Goal: Task Accomplishment & Management: Use online tool/utility

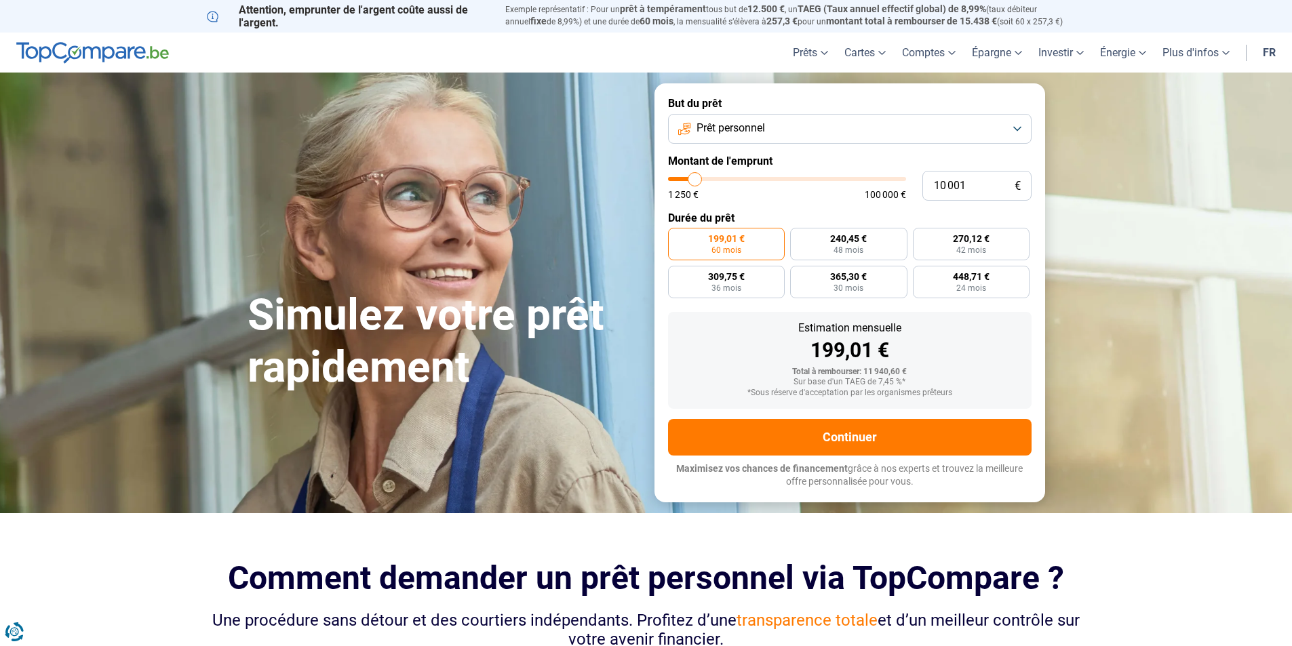
type input "10 500"
type input "10500"
type input "12 750"
type input "12750"
type input "14 250"
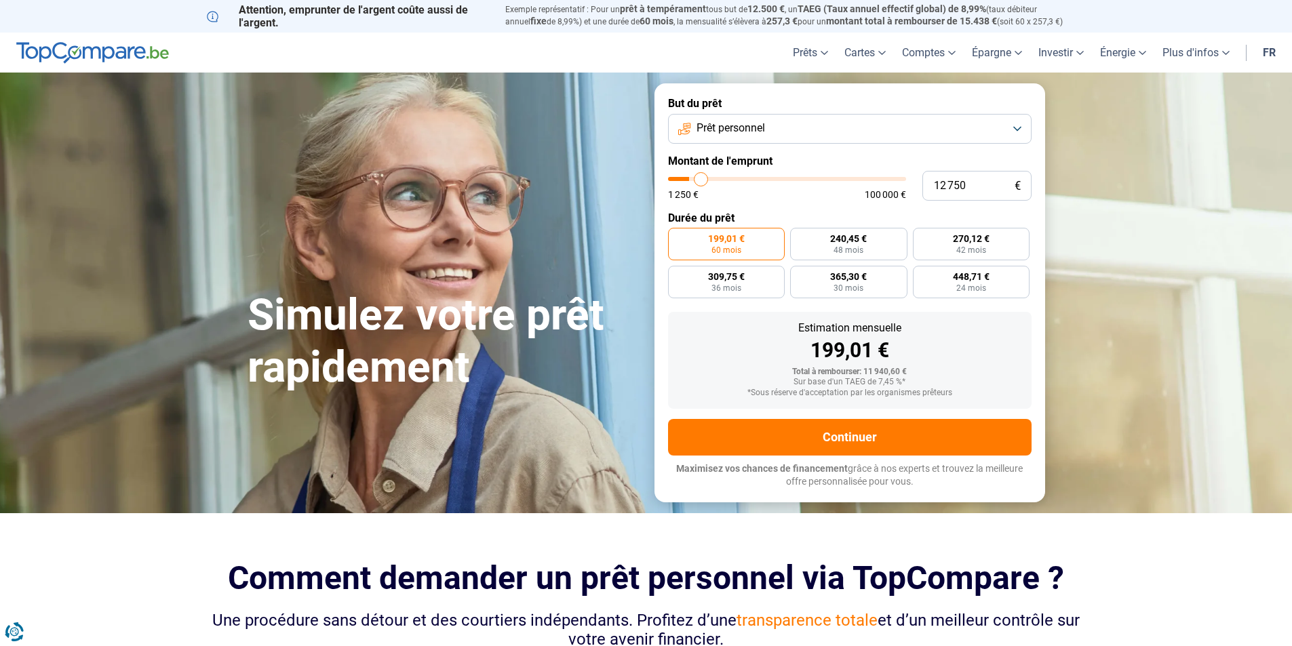
type input "14250"
type input "15 750"
type input "15750"
type input "17 500"
type input "17500"
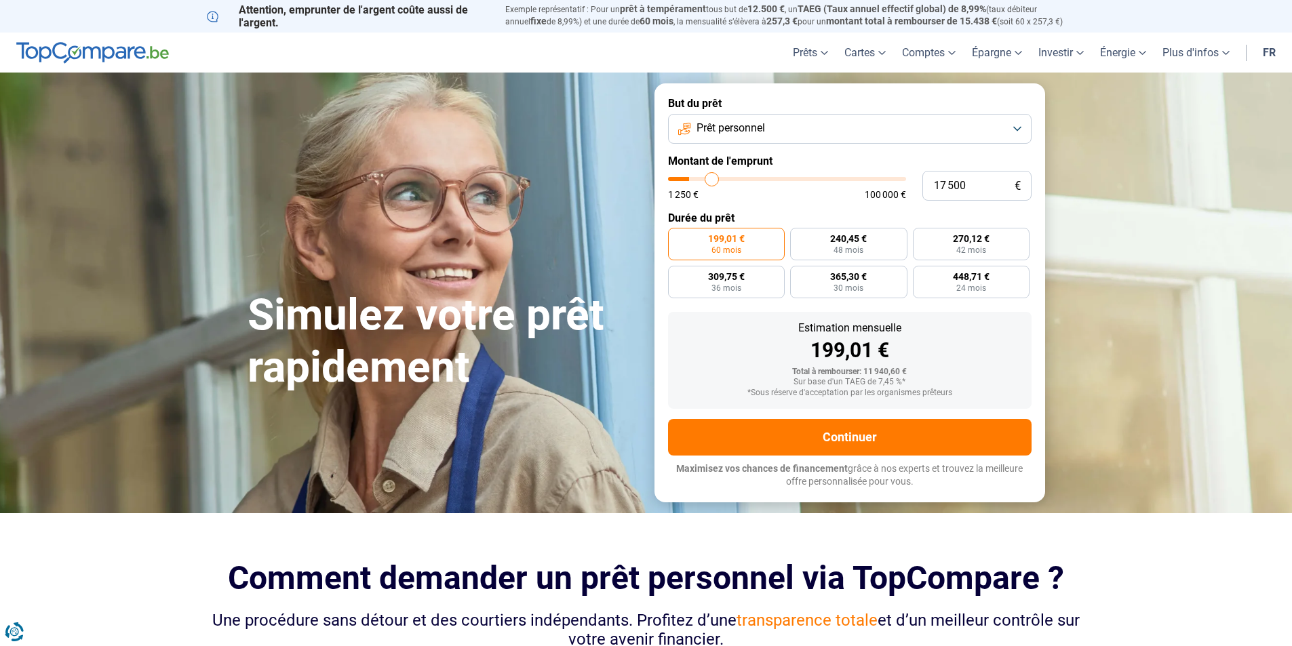
type input "17 750"
type input "17750"
type input "18 000"
type input "18000"
type input "18 500"
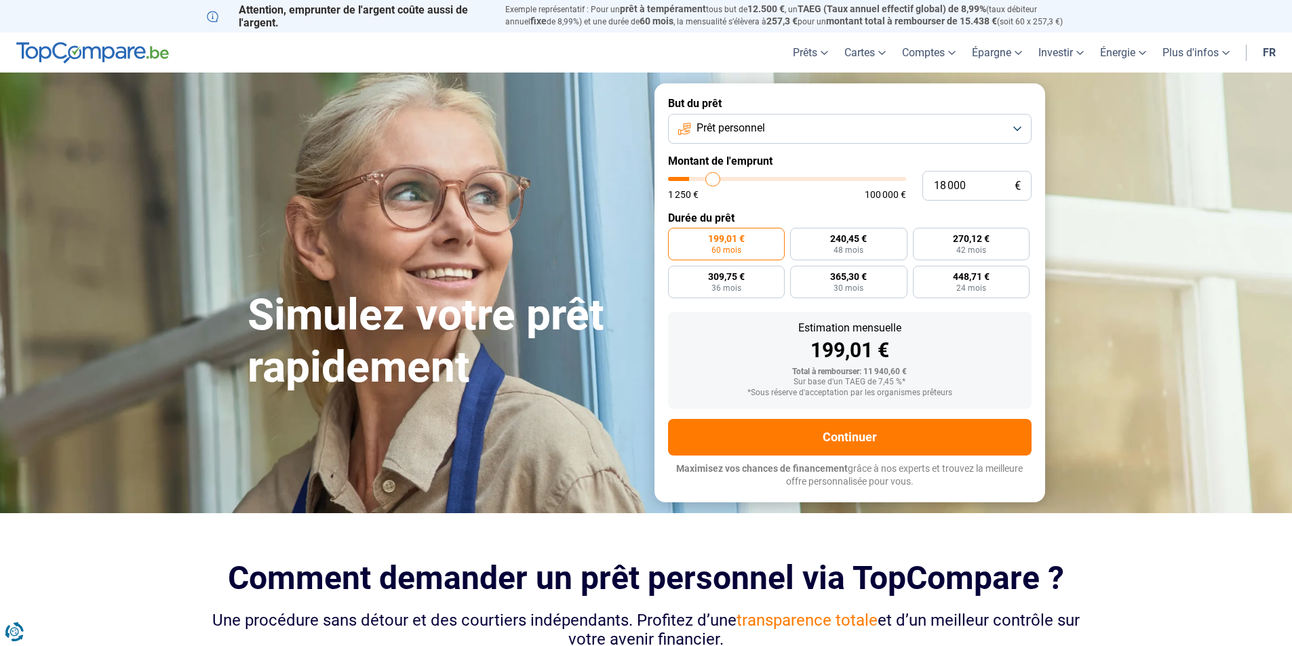
type input "18500"
type input "19 000"
type input "19000"
type input "20 500"
type input "20500"
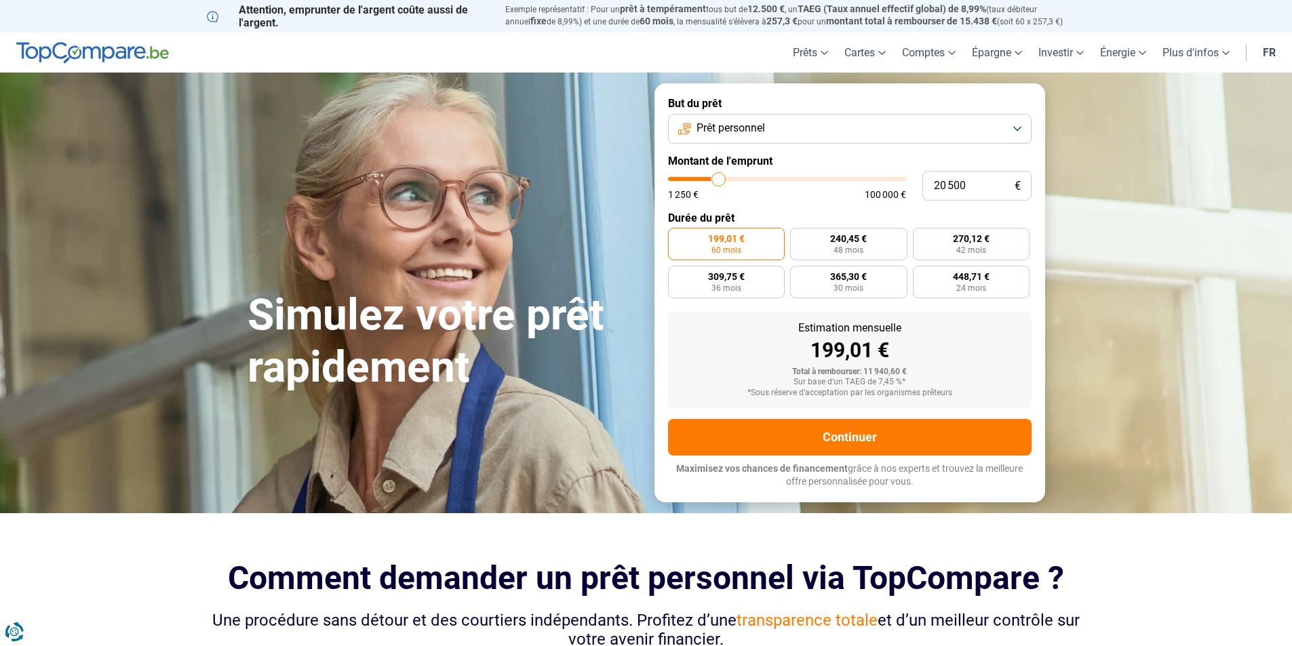
type input "21 500"
type input "21500"
type input "23 000"
type input "23000"
type input "29 500"
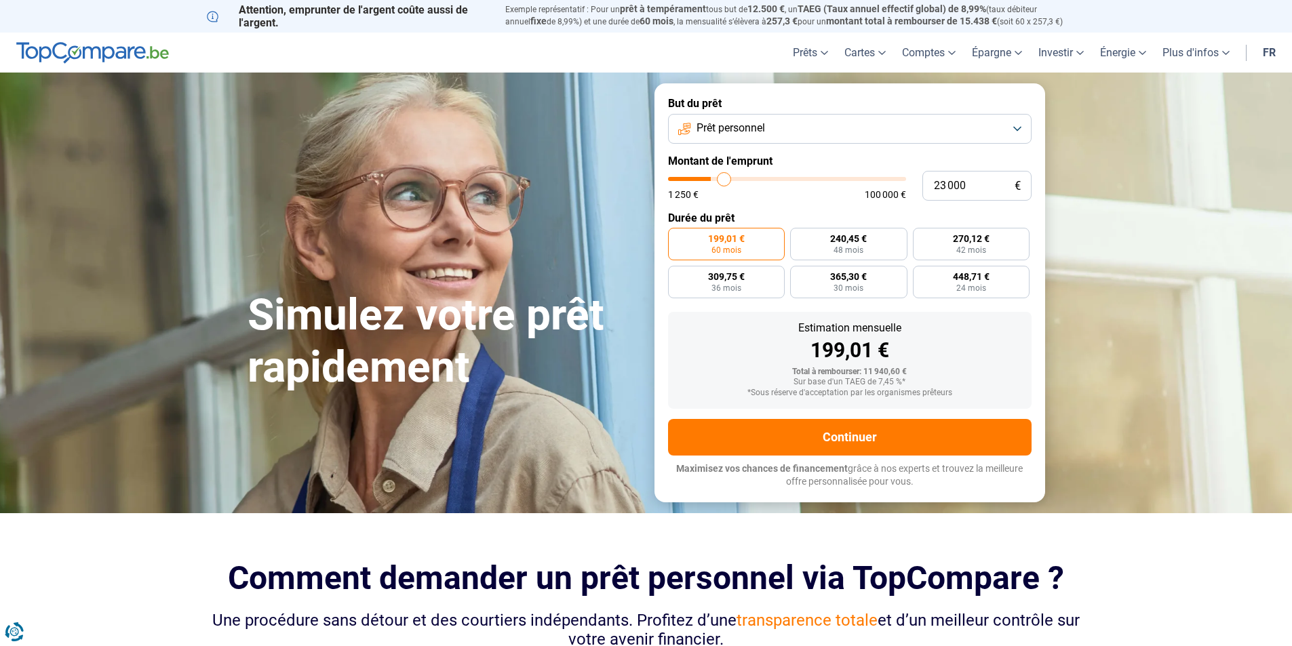
type input "29500"
type input "30 500"
type input "30500"
type input "32 500"
type input "32500"
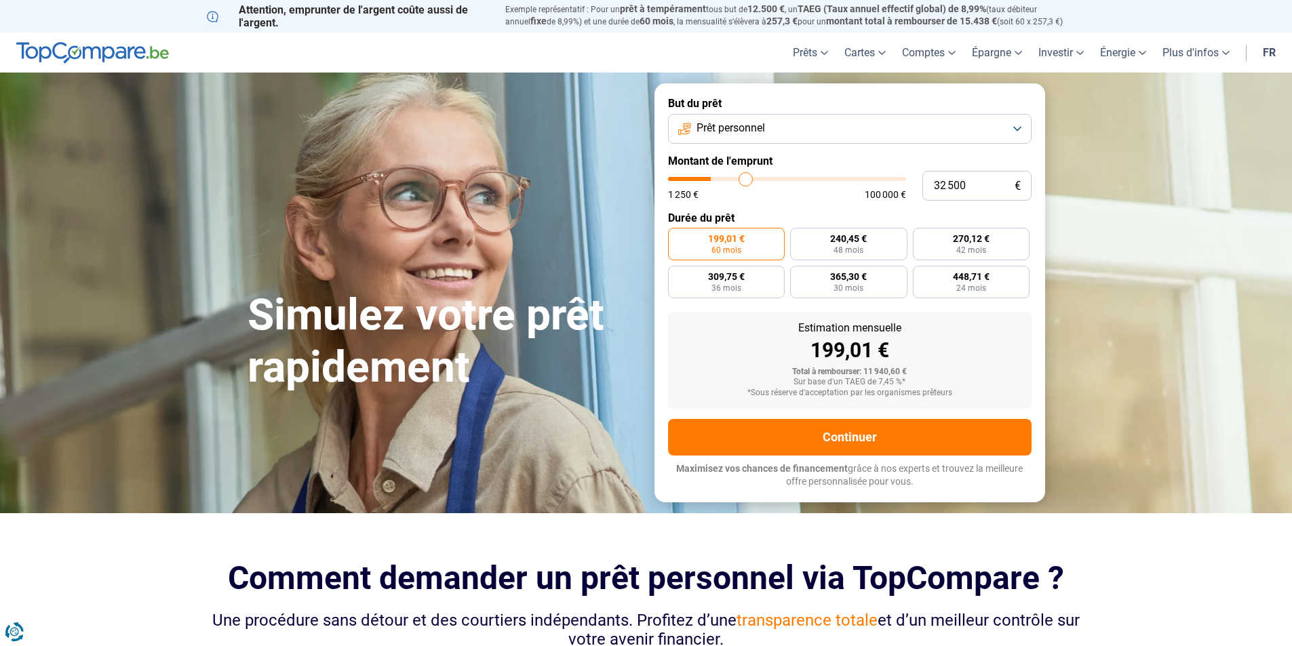
type input "35 500"
type input "35500"
type input "38 750"
type input "38750"
type input "42 750"
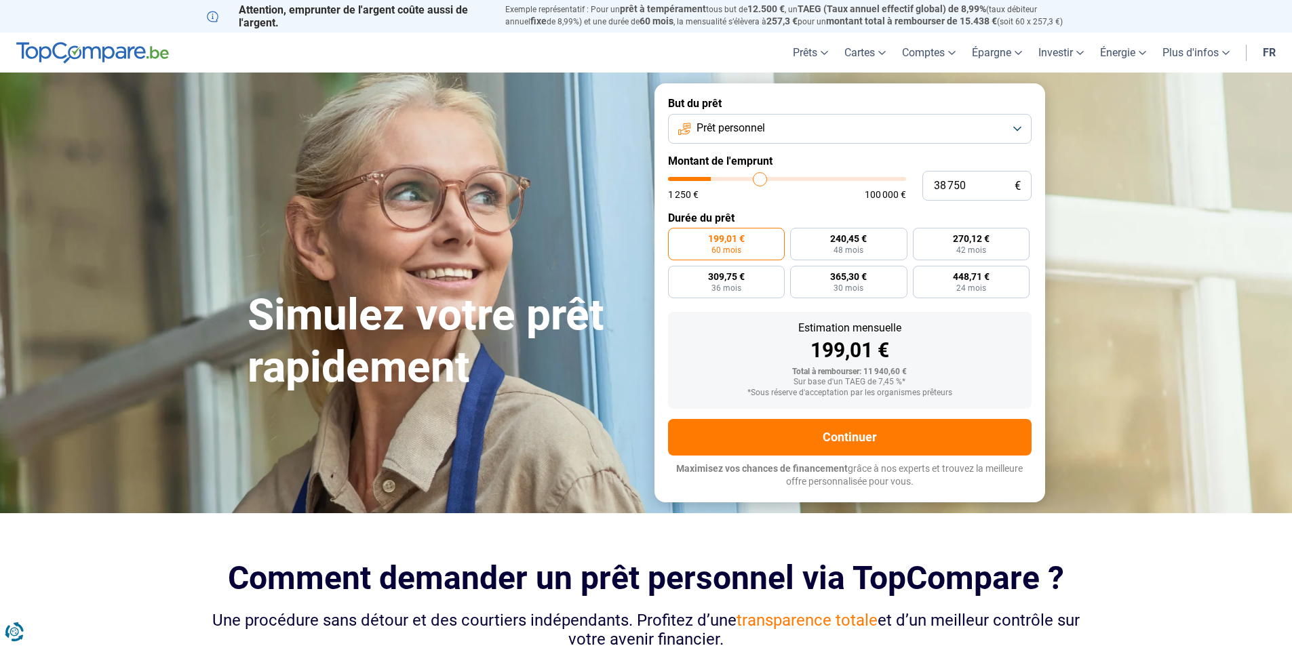
type input "42750"
type input "47 000"
type input "47000"
type input "47 250"
type input "47250"
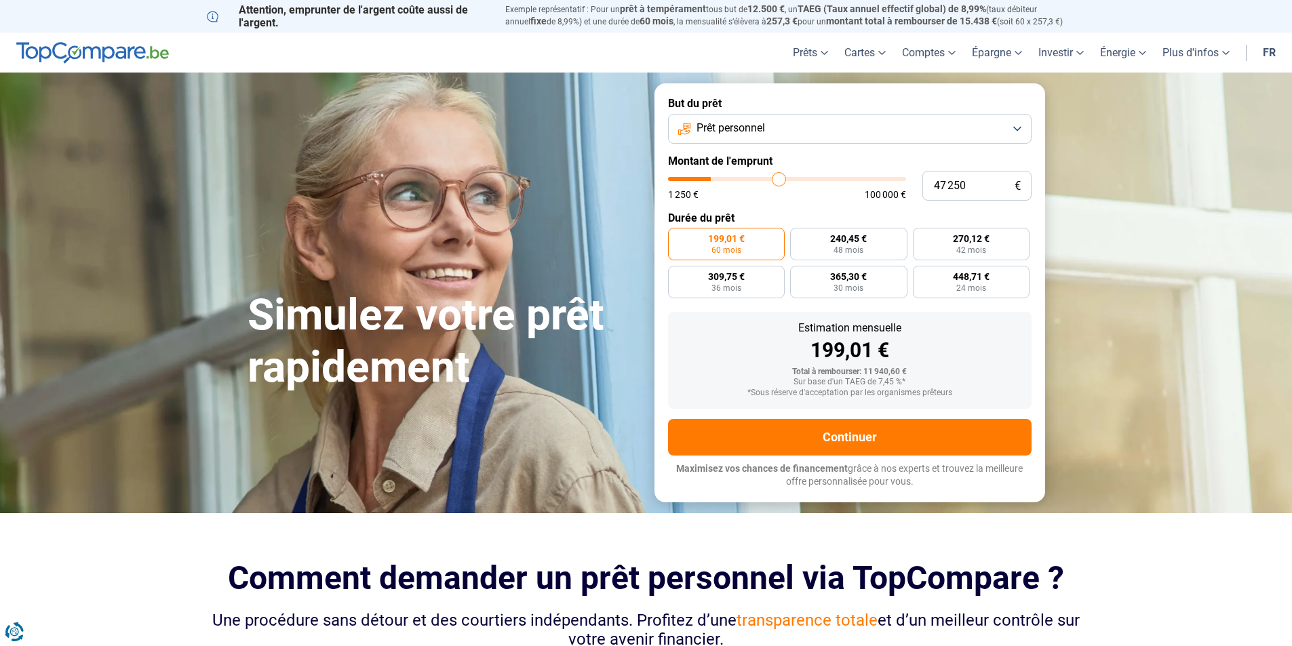
type input "47 500"
type input "47500"
type input "48 250"
type input "48250"
type input "53 250"
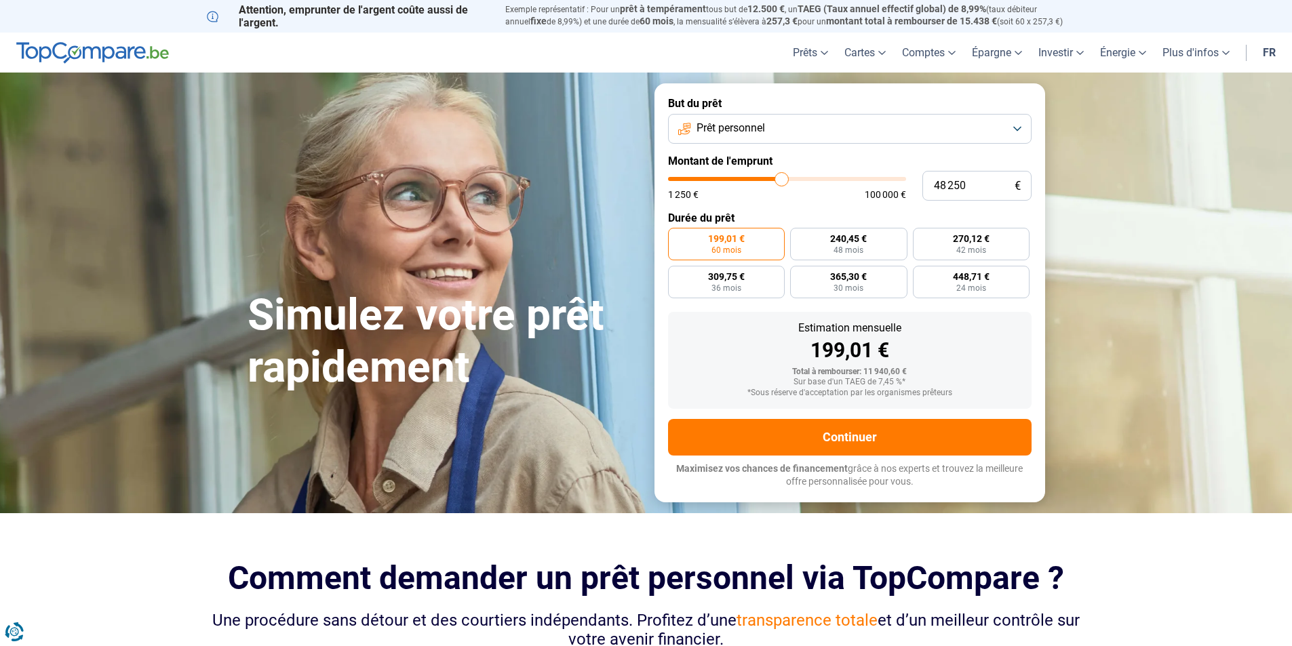
type input "53250"
type input "56 500"
type input "56500"
type input "58 500"
type input "58500"
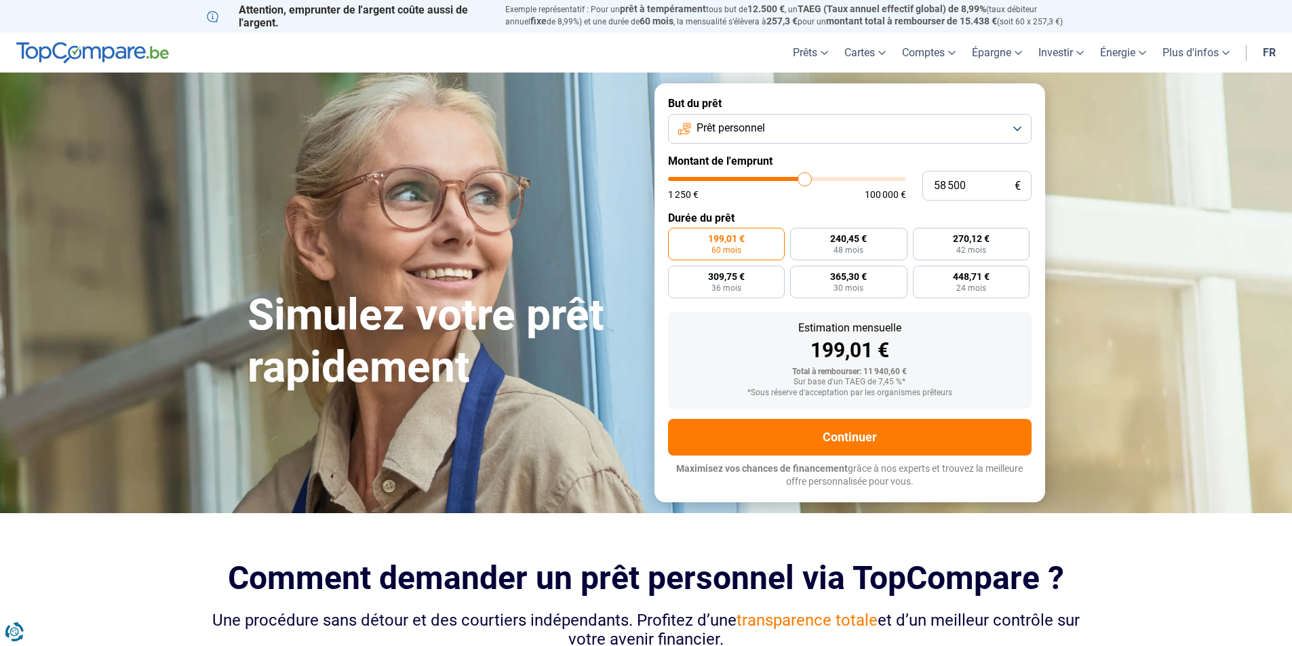
type input "59 500"
type input "59500"
type input "60 000"
type input "60000"
type input "59 500"
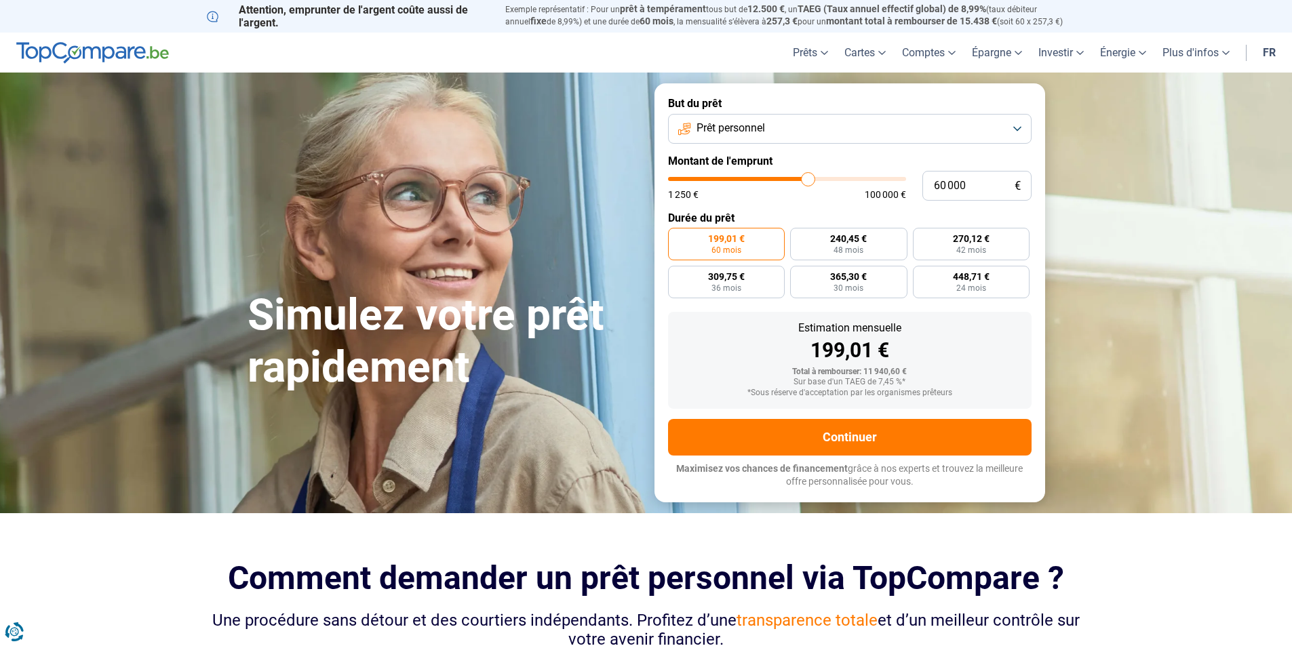
type input "59500"
type input "57 500"
type input "57500"
type input "56 000"
type input "56000"
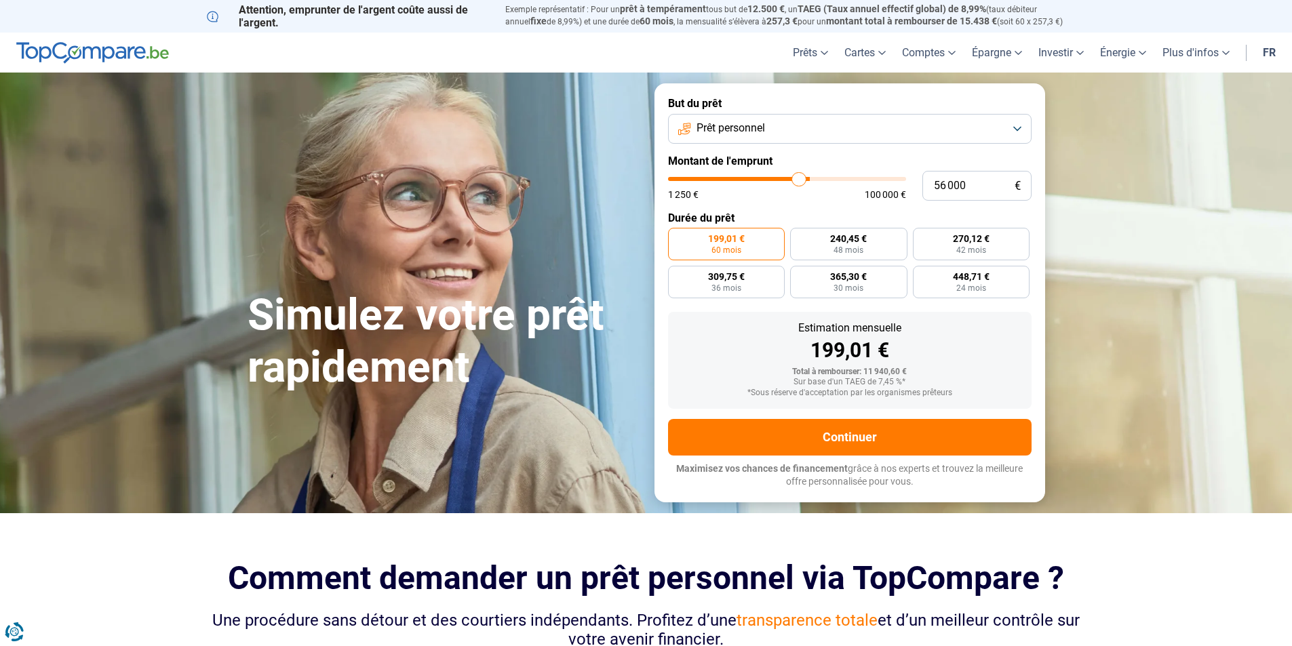
type input "54 500"
type input "54500"
type input "53 000"
type input "53000"
type input "51 250"
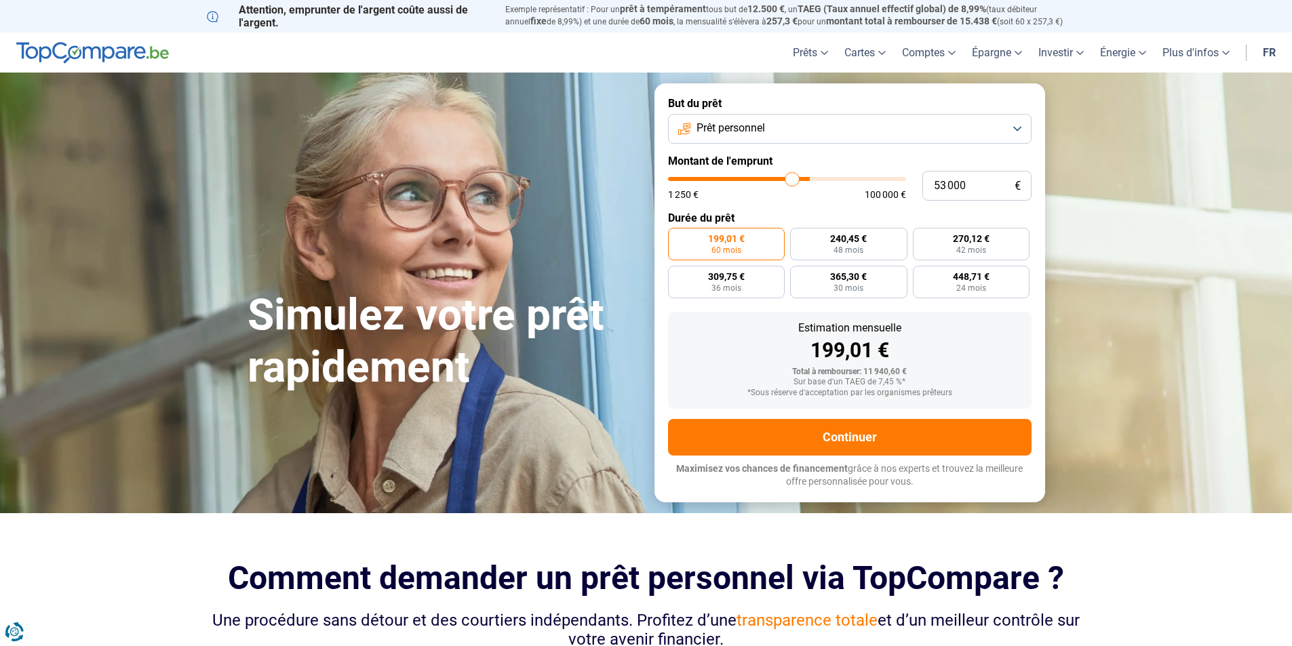
type input "51250"
type input "49 750"
type input "49750"
type input "48 500"
type input "48500"
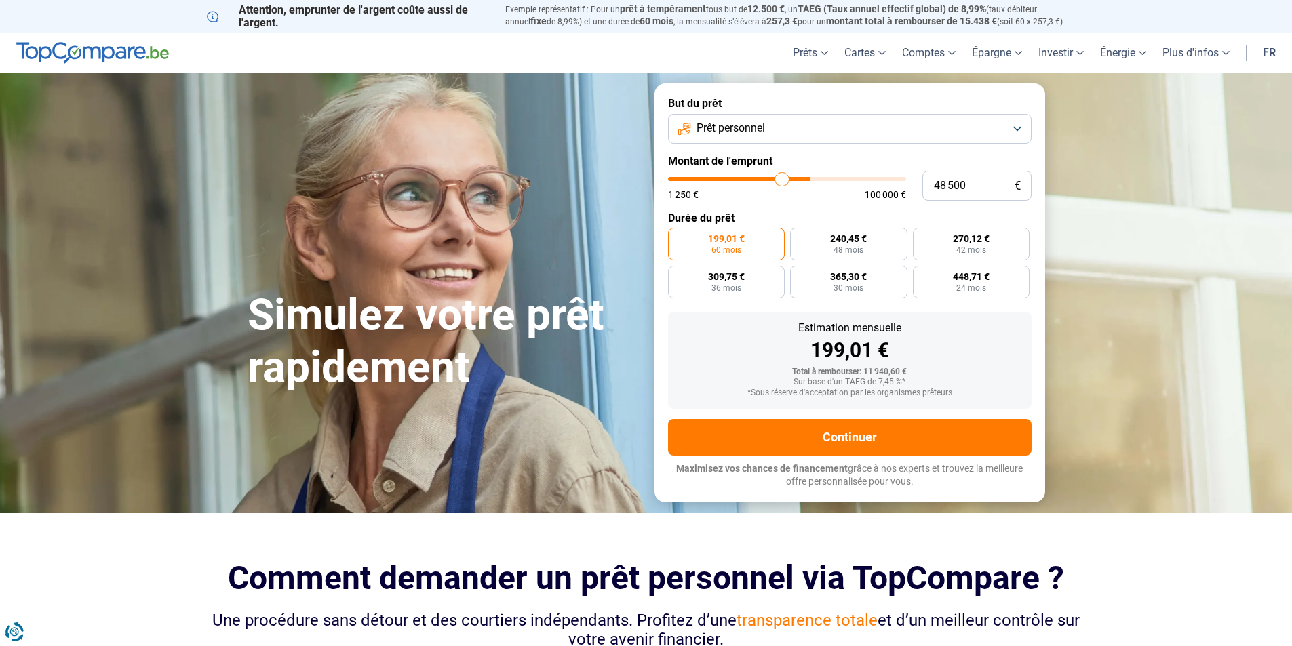
type input "47 250"
type input "47250"
type input "45 750"
type input "45750"
type input "45 000"
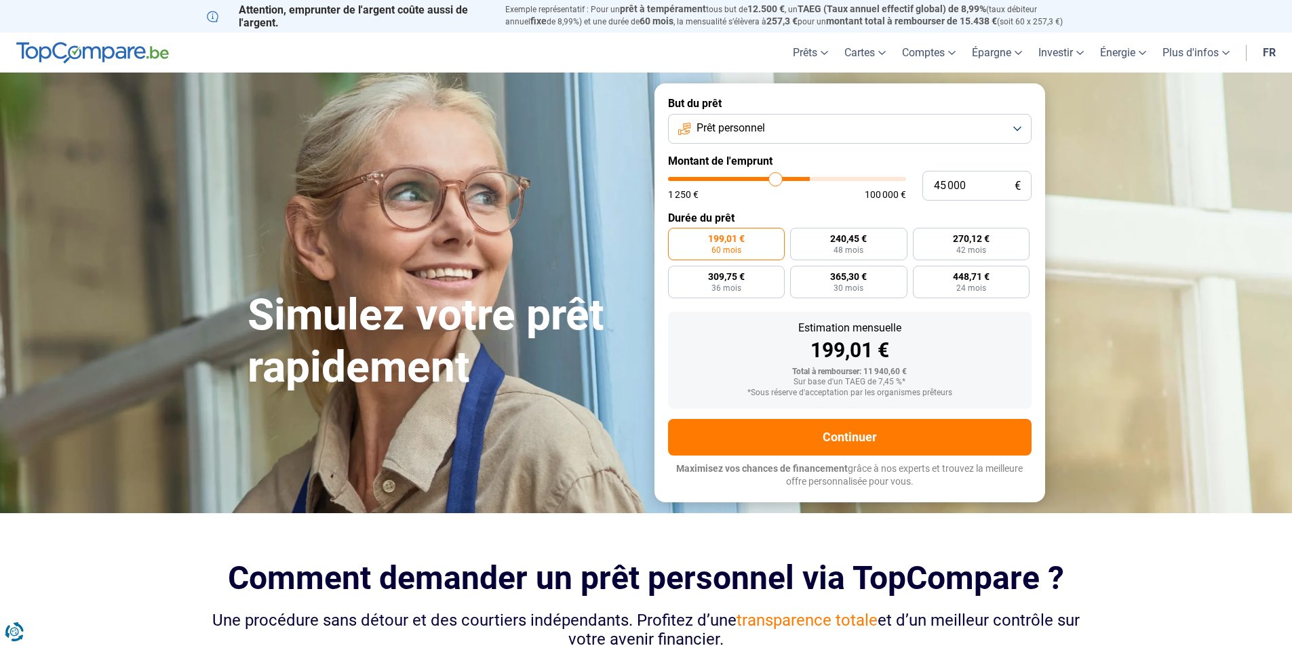
type input "45000"
type input "44 500"
type input "44500"
type input "44 250"
type input "44250"
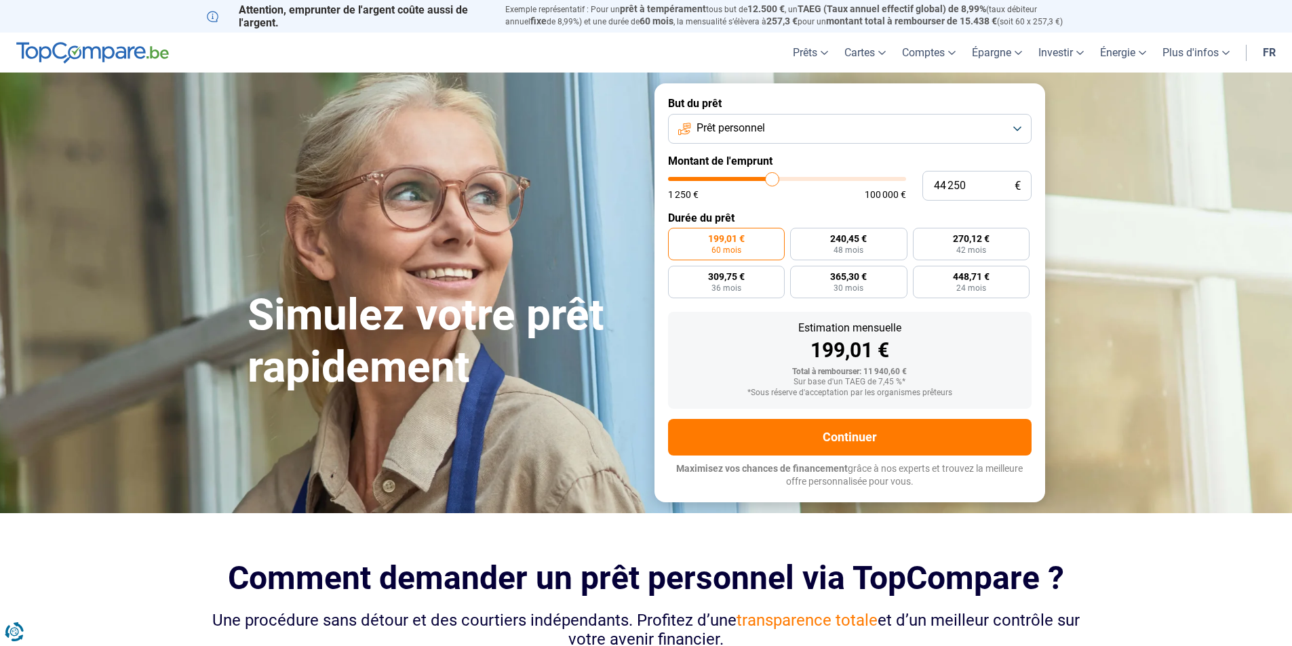
type input "43 000"
type input "43000"
type input "42 500"
type input "42500"
type input "41 500"
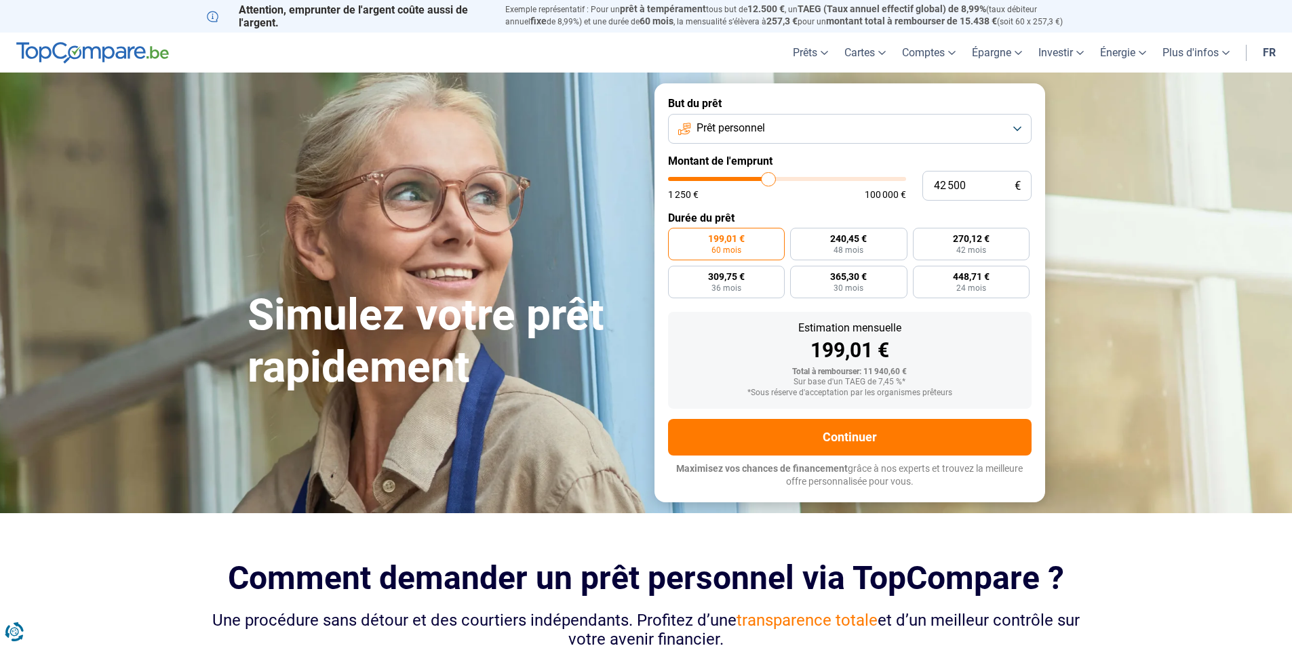
type input "41500"
type input "41 250"
type input "41250"
type input "41 000"
type input "41000"
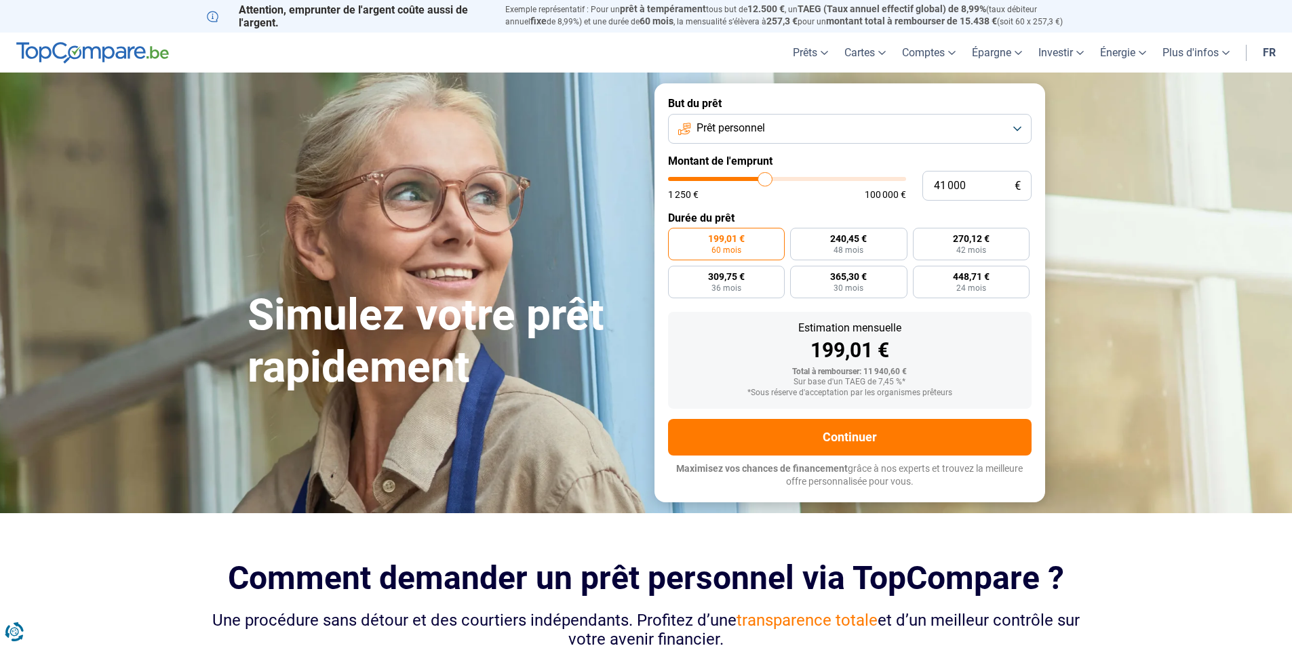
type input "40 750"
type input "40750"
type input "40 250"
type input "40250"
type input "40 000"
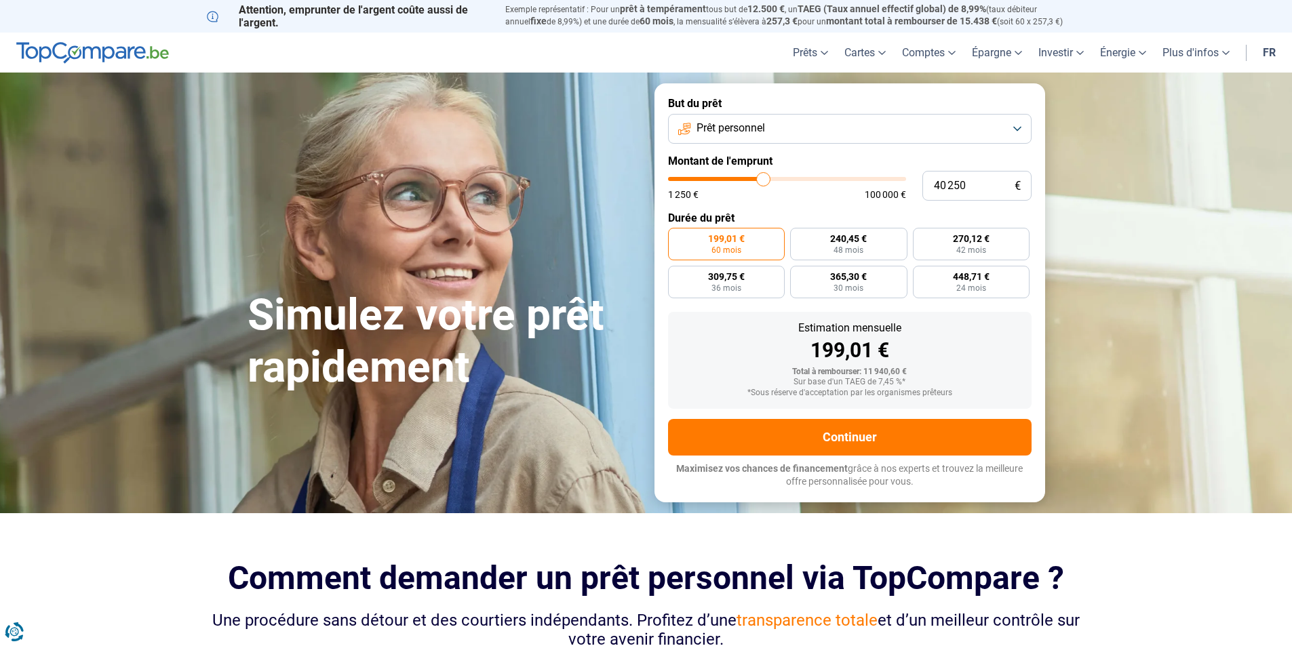
type input "40000"
type input "39 750"
type input "39750"
type input "38 750"
type input "38750"
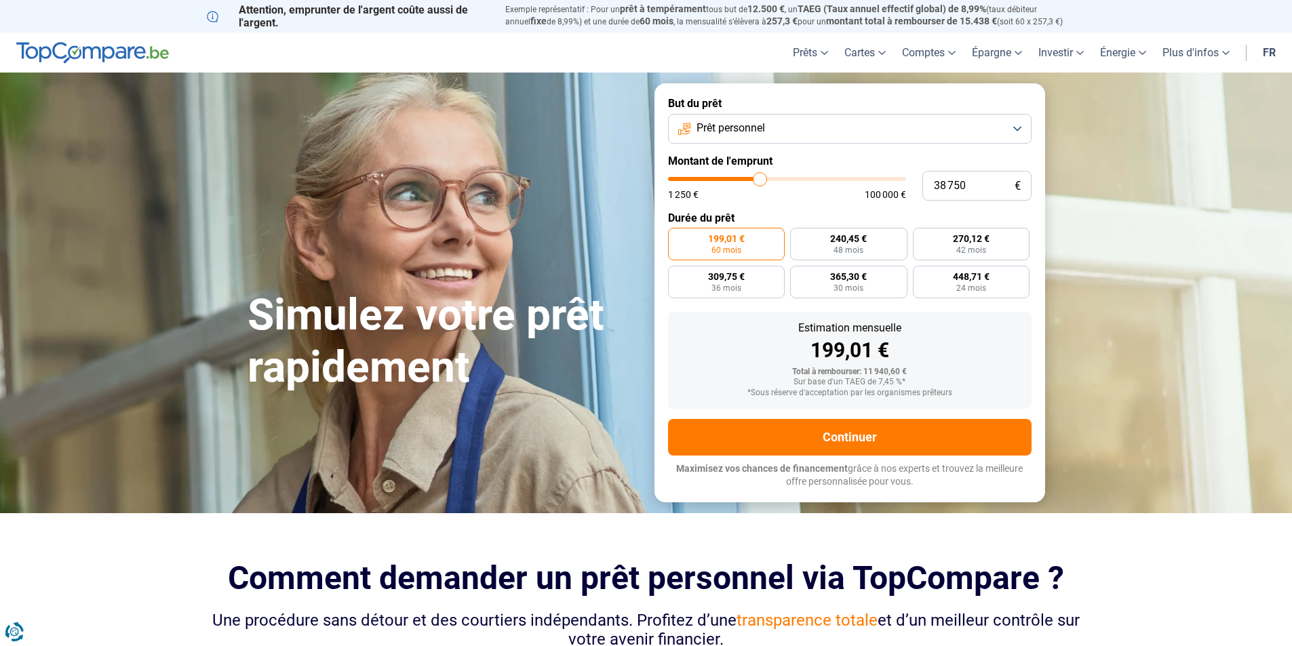
type input "38 500"
type input "38500"
type input "38 250"
type input "38250"
type input "38 000"
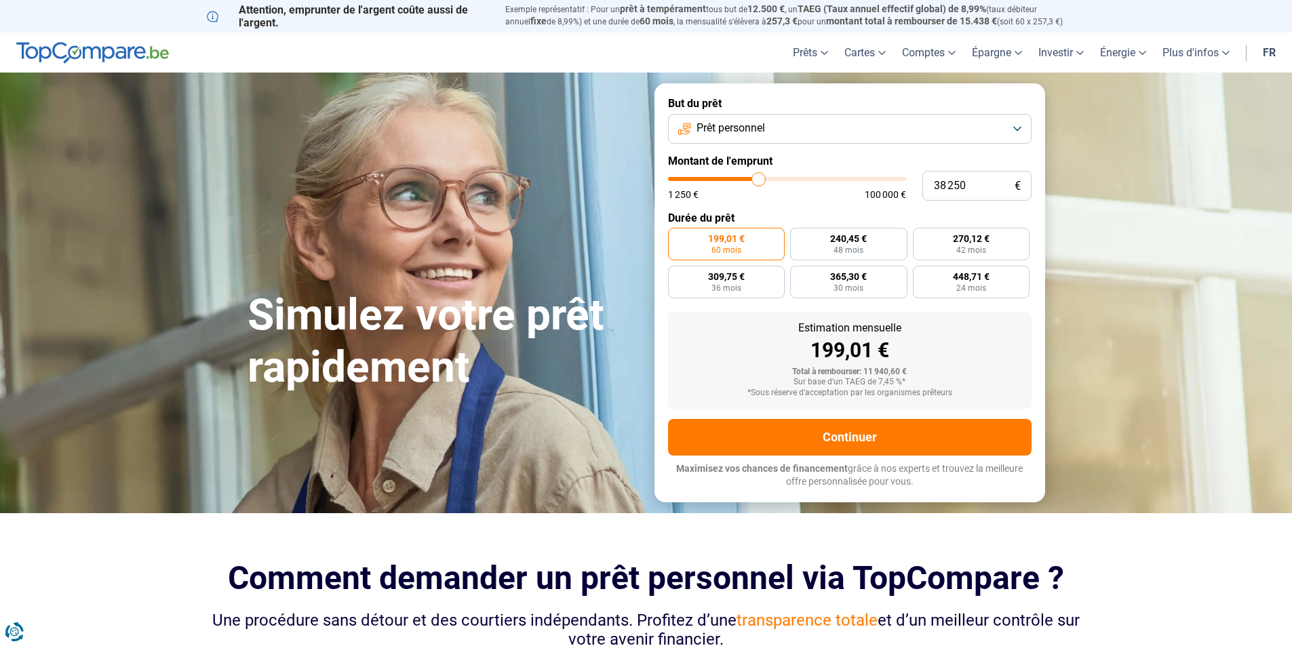
type input "38000"
type input "37 000"
type input "37000"
type input "36 250"
type input "36250"
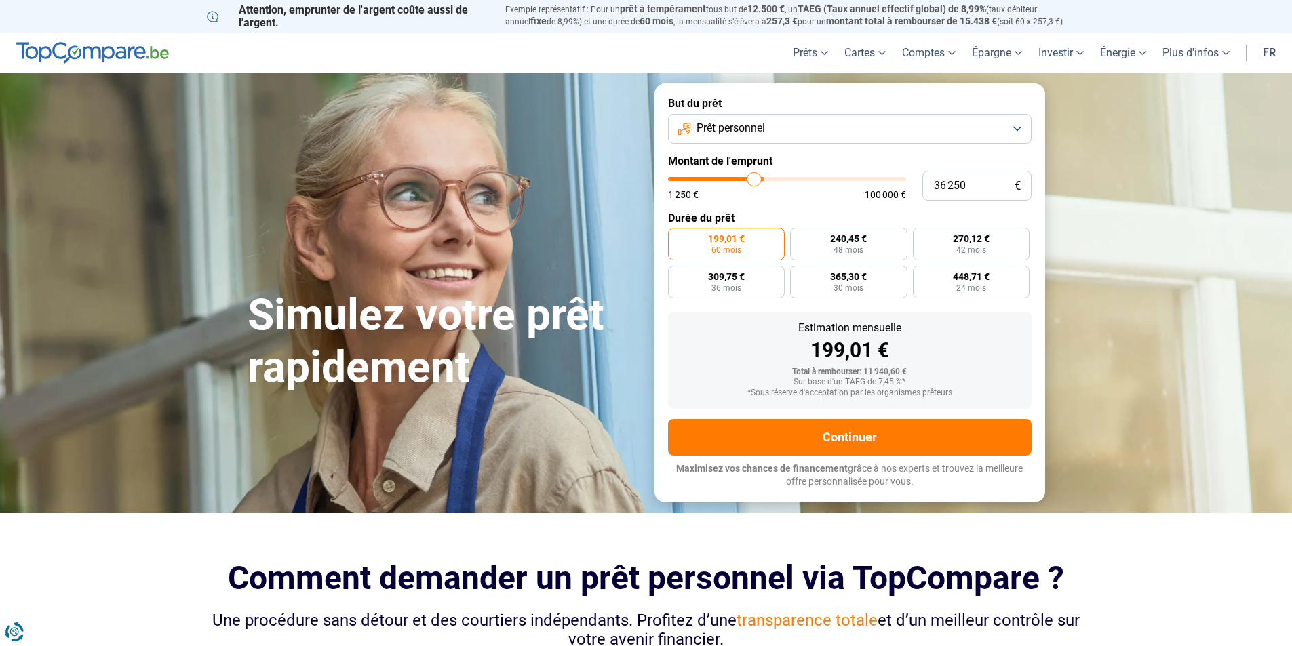
type input "34 750"
type input "34750"
type input "34 250"
type input "34250"
type input "33 750"
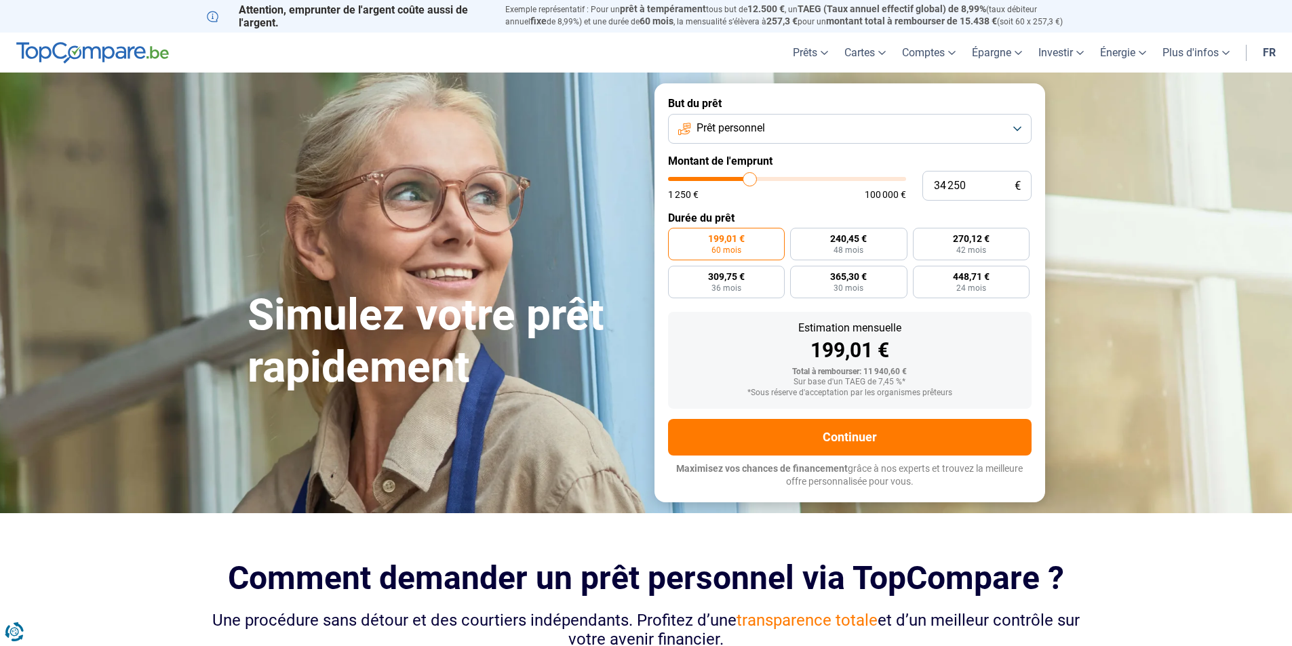
type input "33750"
type input "33 500"
type input "33500"
type input "33 250"
type input "33250"
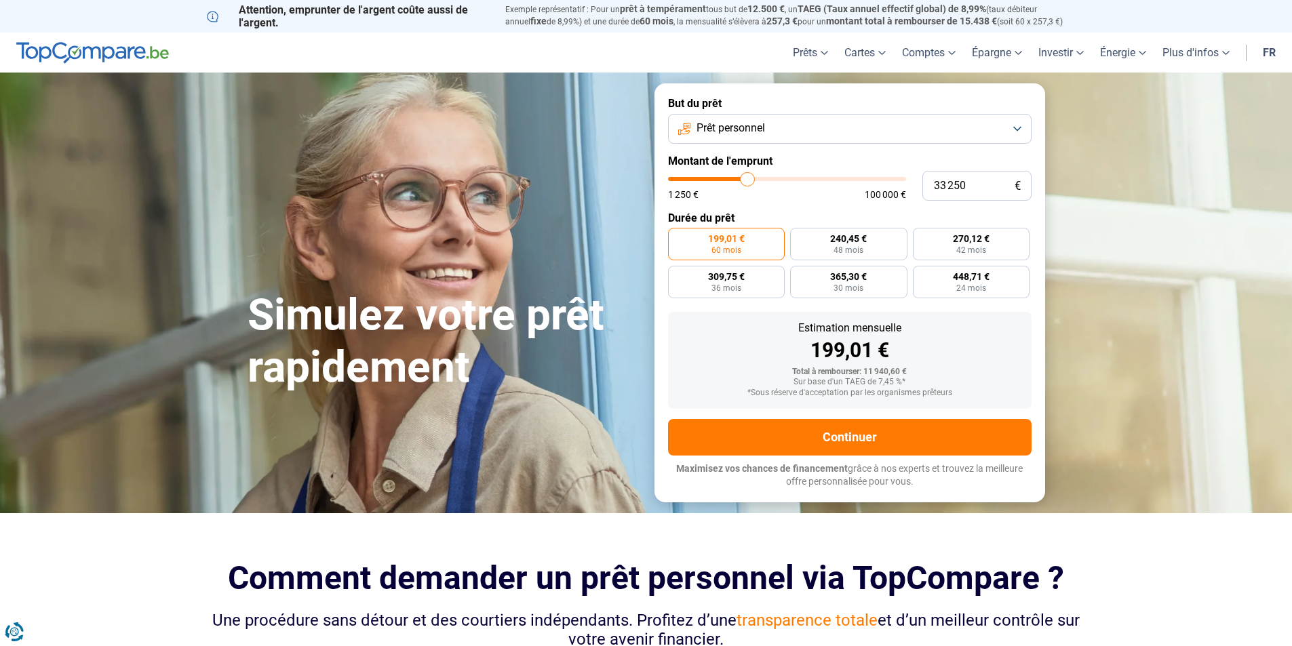
type input "32 750"
type input "32750"
type input "32 500"
type input "32500"
type input "32 250"
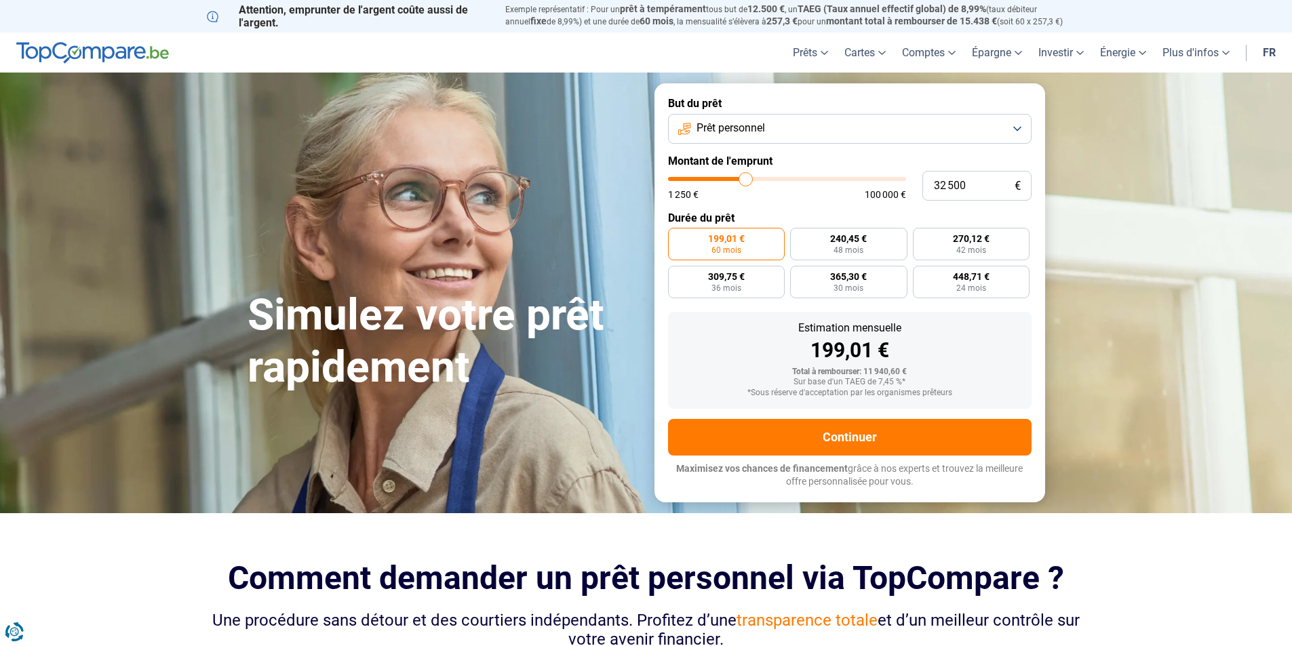
type input "32250"
type input "31 750"
type input "31750"
type input "31 250"
type input "31250"
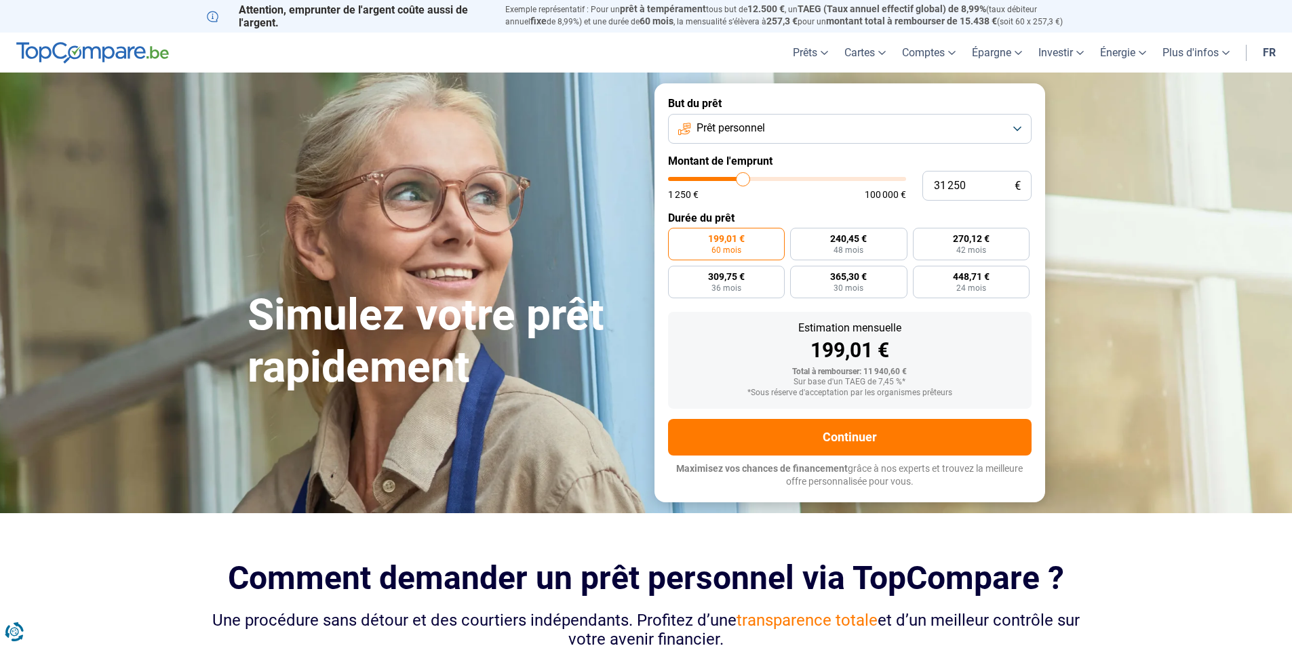
type input "31 000"
type input "31000"
type input "30 750"
type input "30750"
type input "30 500"
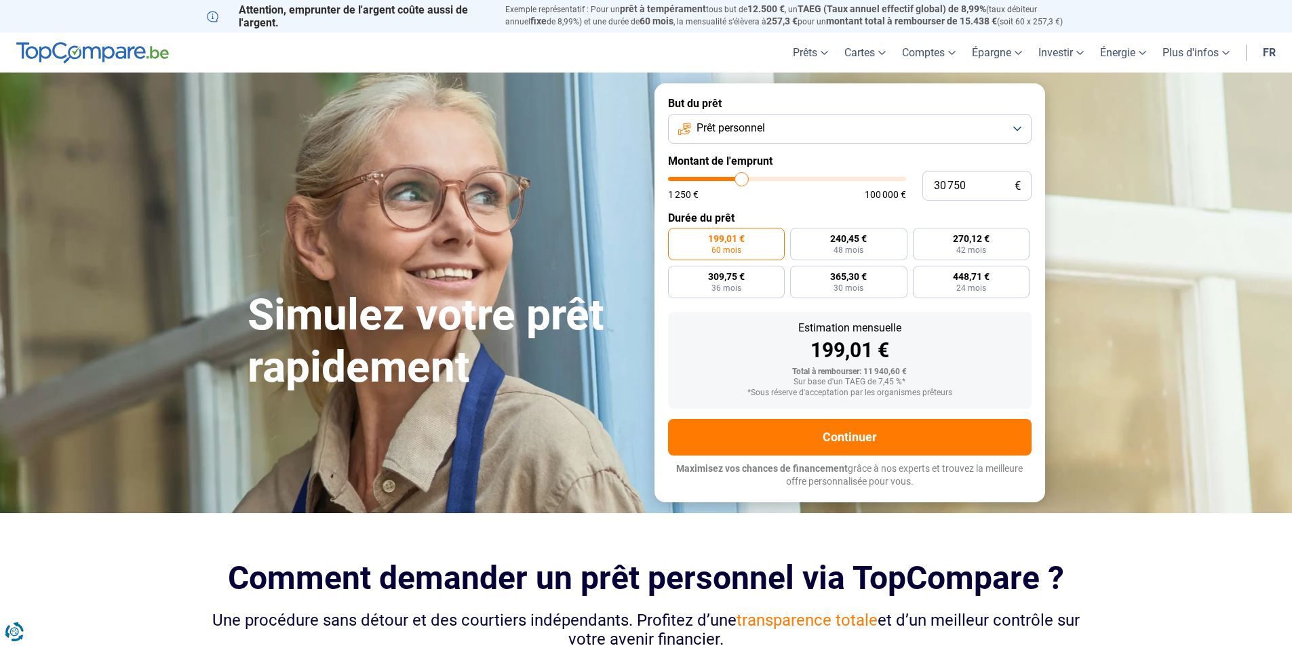
type input "30500"
type input "29 750"
type input "29750"
type input "30 250"
type input "30250"
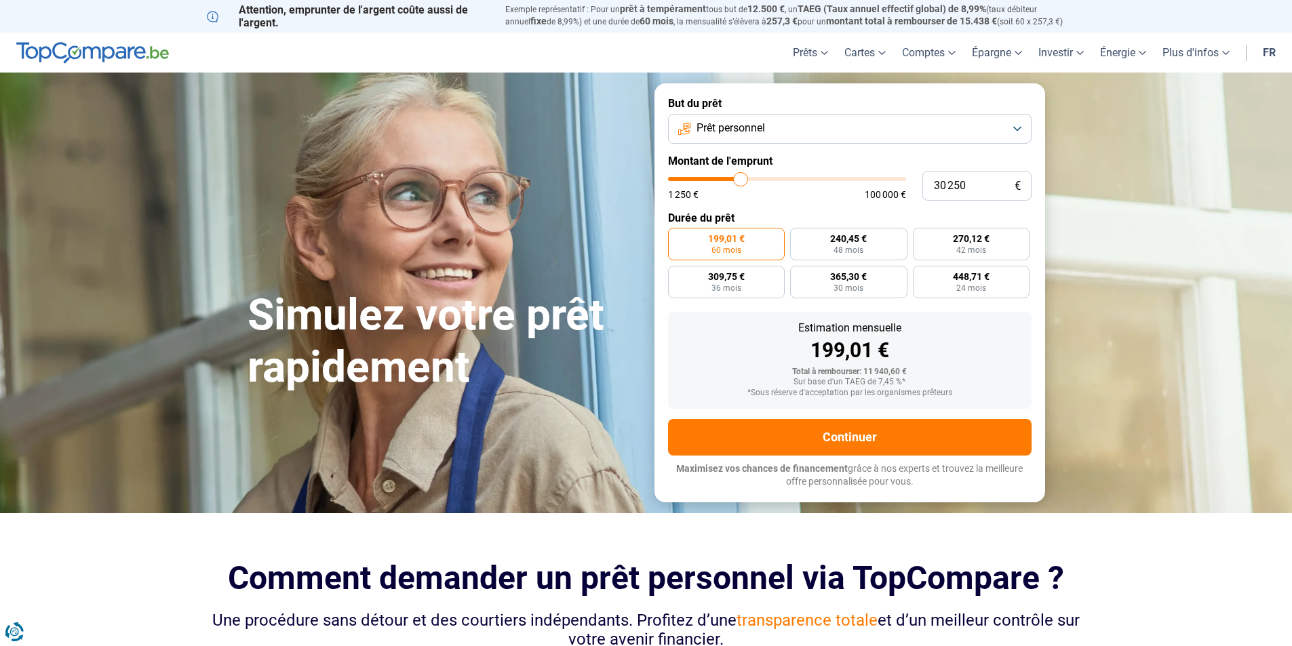
type input "30 500"
drag, startPoint x: 695, startPoint y: 184, endPoint x: 741, endPoint y: 186, distance: 46.8
type input "30500"
click at [741, 181] on input "range" at bounding box center [787, 179] width 238 height 4
radio input "false"
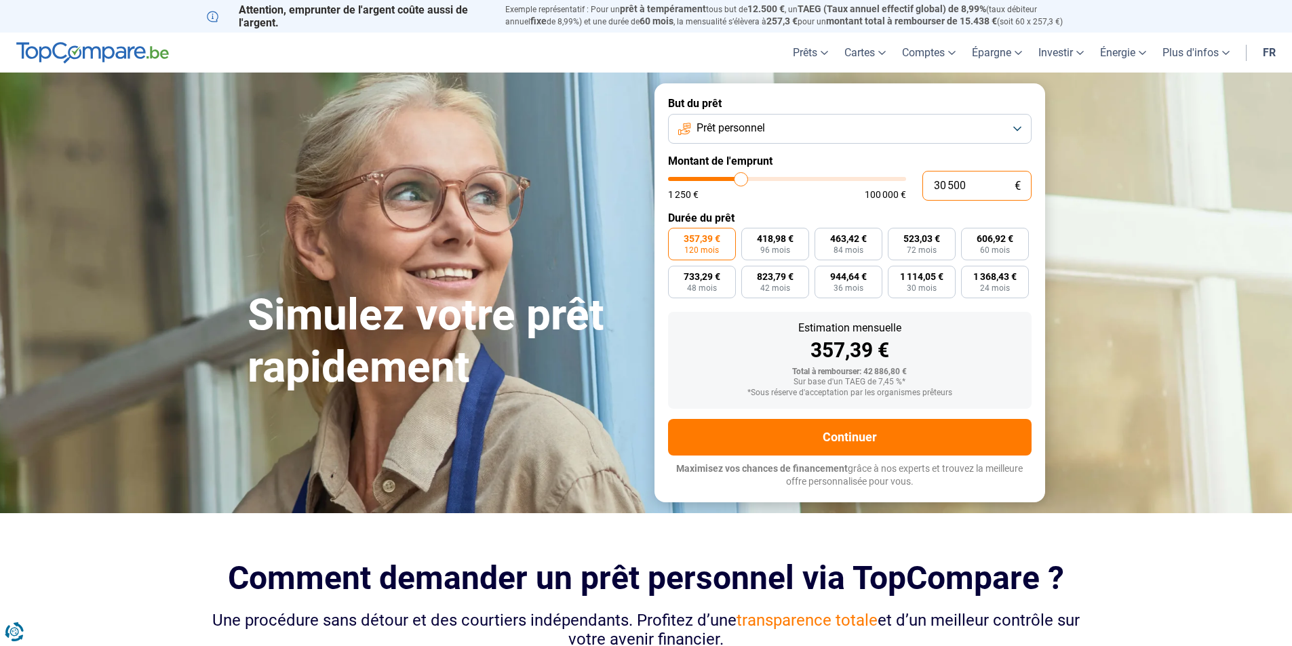
drag, startPoint x: 989, startPoint y: 183, endPoint x: 877, endPoint y: 185, distance: 111.9
click at [877, 185] on div "30 500 € 1 250 € 100 000 €" at bounding box center [850, 186] width 364 height 30
type input "3"
type input "1250"
type input "30"
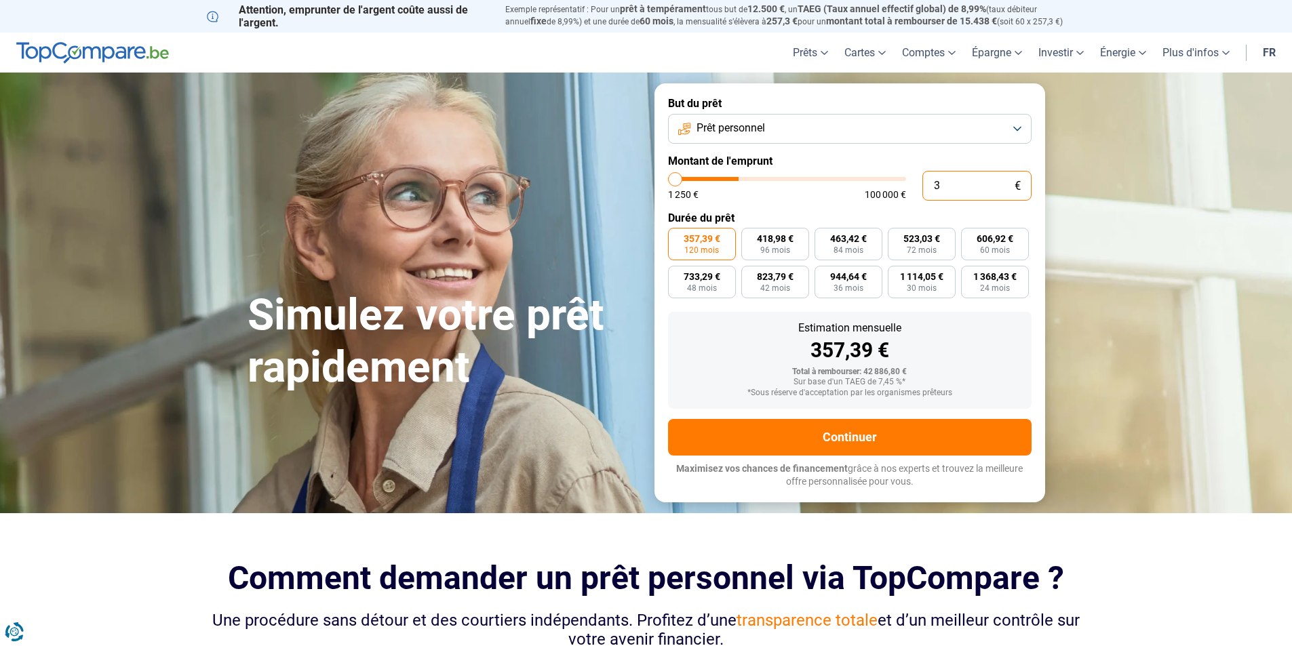
type input "1250"
type input "300"
type input "1250"
type input "3 000"
type input "3000"
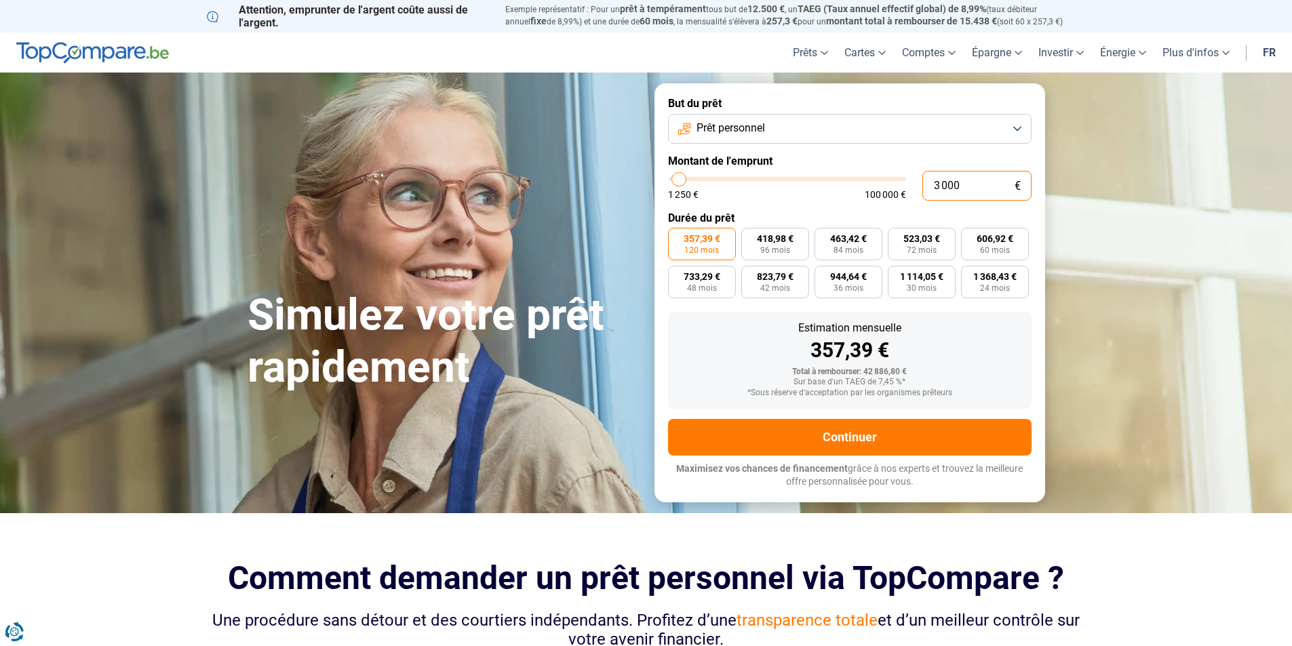
type input "30 000"
type input "30000"
type input "30 000"
click at [773, 126] on button "Prêt personnel" at bounding box center [850, 129] width 364 height 30
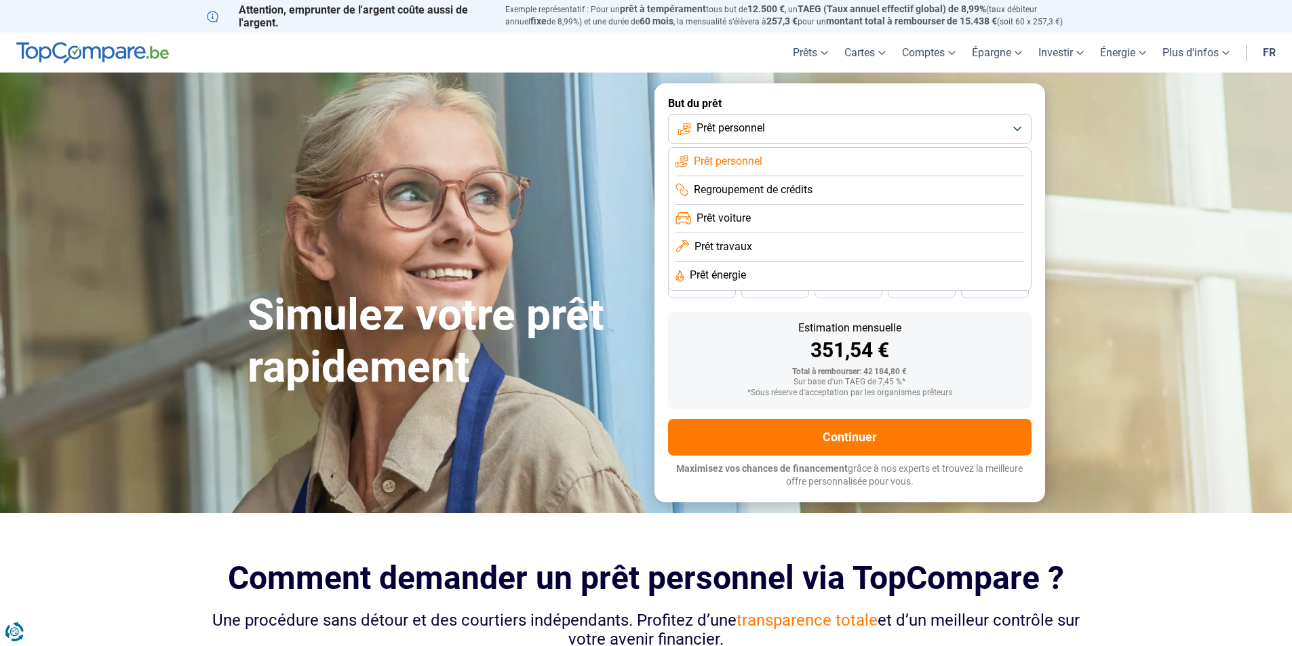
click at [746, 247] on span "Prêt travaux" at bounding box center [724, 246] width 58 height 15
